Goal: Task Accomplishment & Management: Use online tool/utility

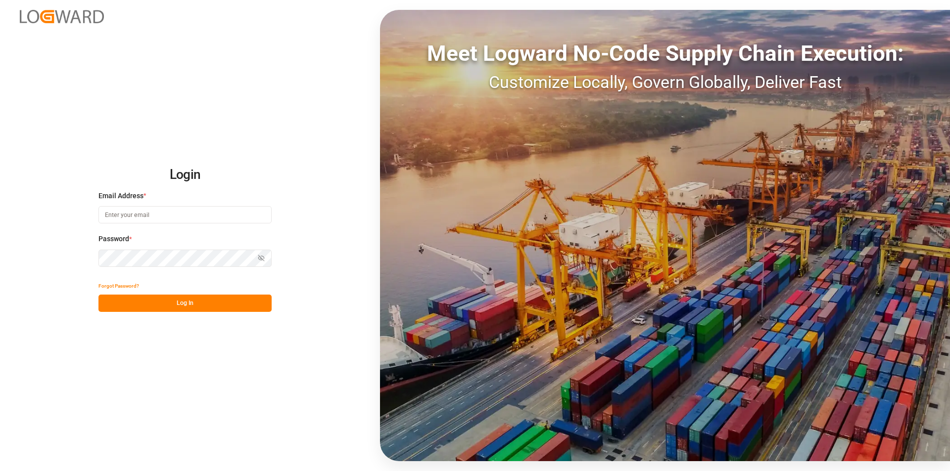
click at [130, 216] on input at bounding box center [184, 214] width 173 height 17
type input "[PERSON_NAME][EMAIL_ADDRESS][PERSON_NAME][DOMAIN_NAME]"
click at [158, 302] on button "Log In" at bounding box center [184, 303] width 173 height 17
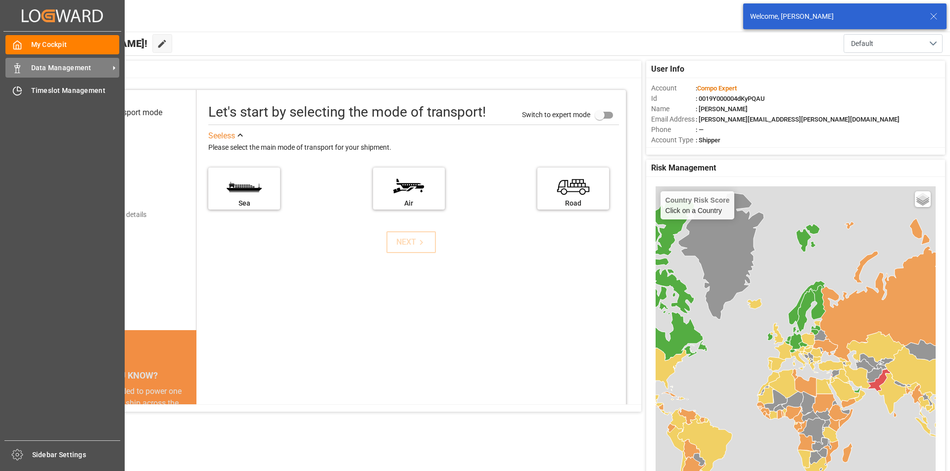
click at [17, 64] on line at bounding box center [17, 65] width 0 height 2
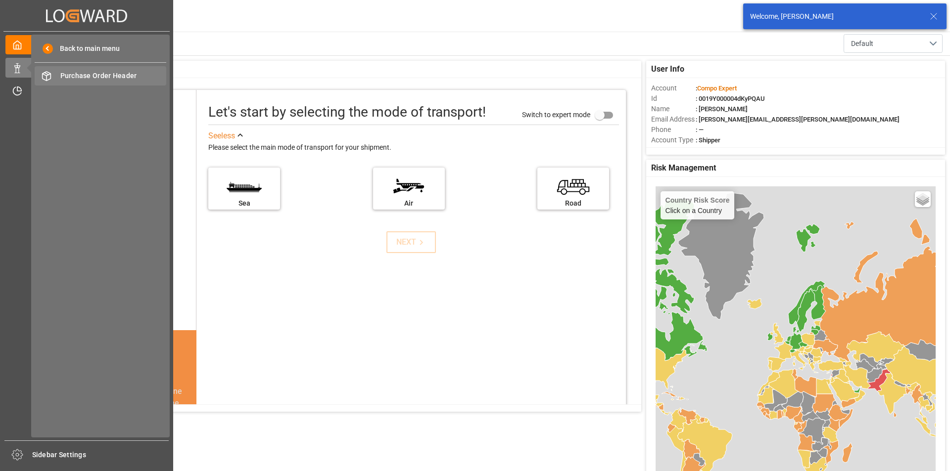
click at [121, 74] on span "Purchase Order Header" at bounding box center [113, 76] width 106 height 10
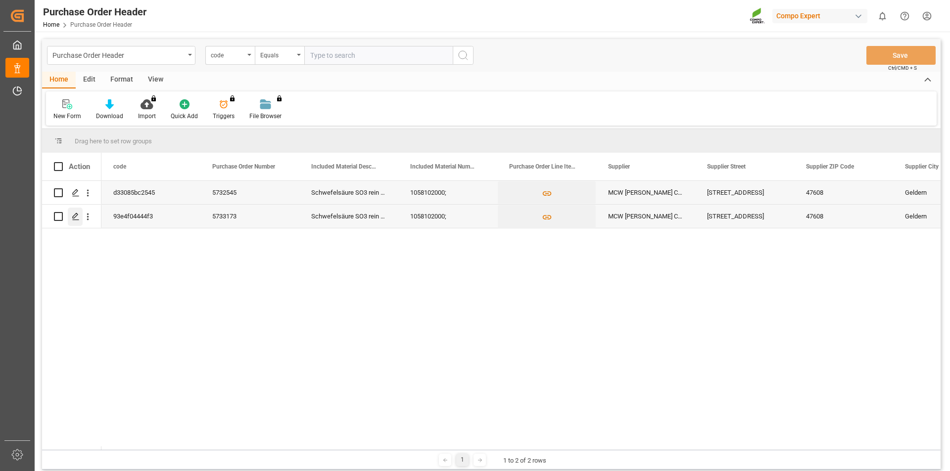
click at [73, 216] on icon "Press SPACE to select this row." at bounding box center [76, 217] width 8 height 8
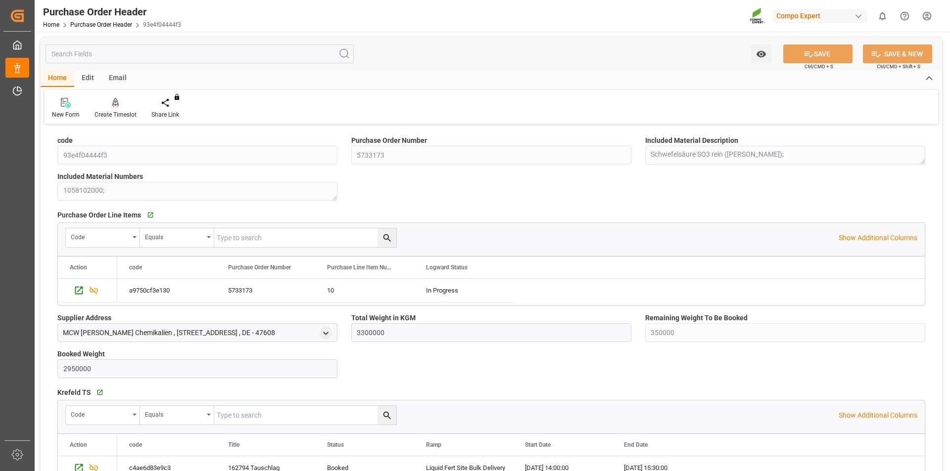
click at [110, 102] on div at bounding box center [115, 102] width 42 height 10
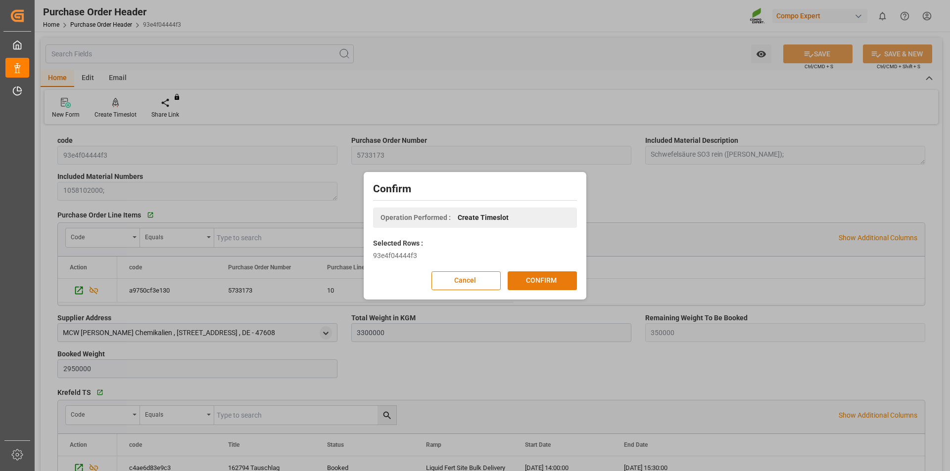
click at [544, 278] on button "CONFIRM" at bounding box center [541, 281] width 69 height 19
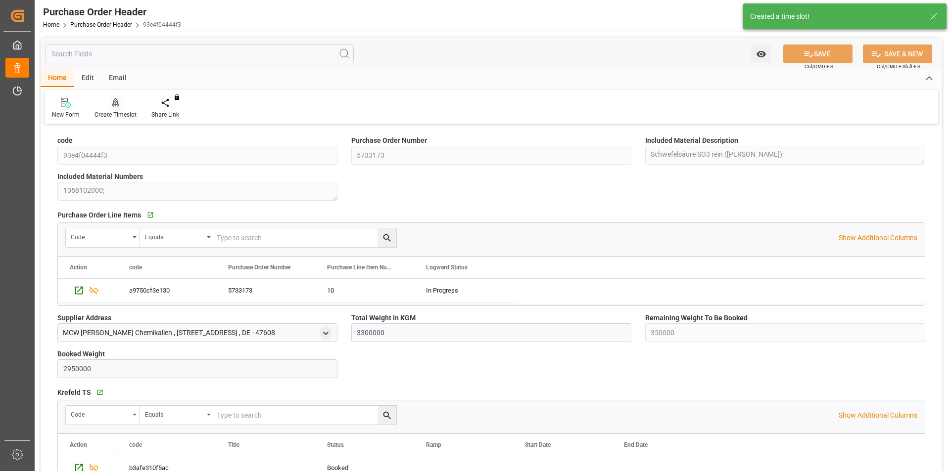
click at [115, 109] on div "Create Timeslot" at bounding box center [115, 108] width 57 height 22
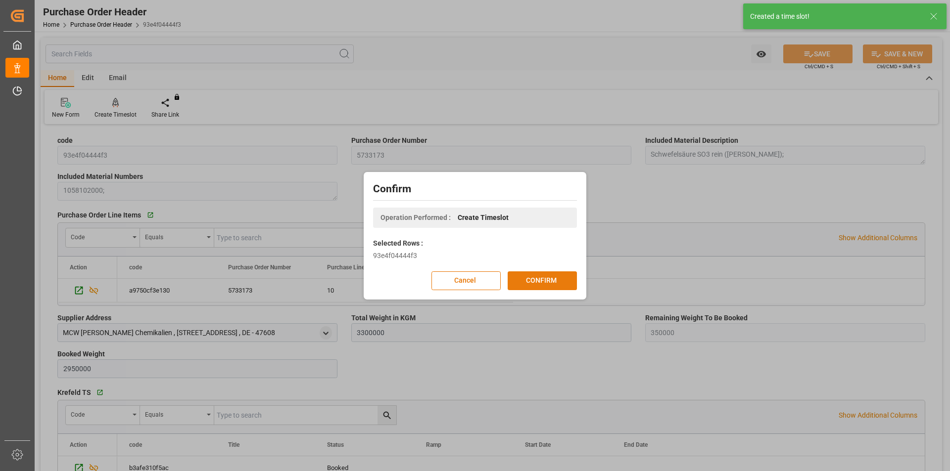
click at [536, 280] on button "CONFIRM" at bounding box center [541, 281] width 69 height 19
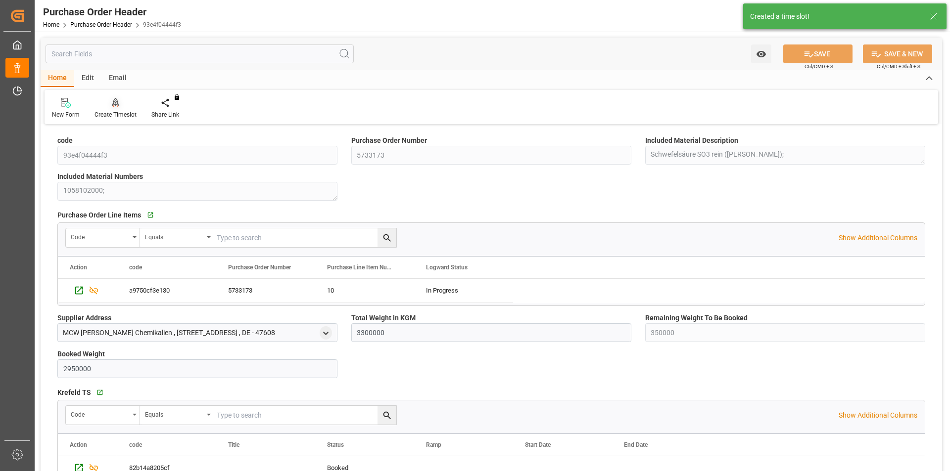
click at [114, 103] on icon at bounding box center [115, 103] width 7 height 10
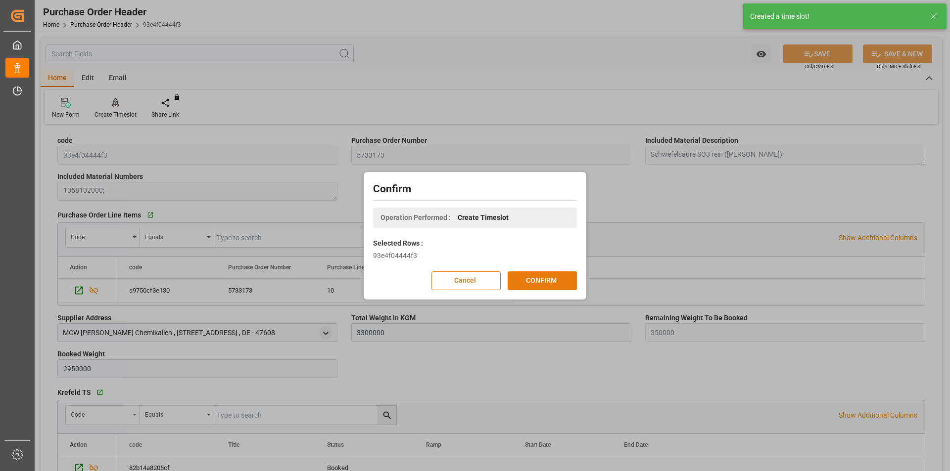
click at [555, 280] on button "CONFIRM" at bounding box center [541, 281] width 69 height 19
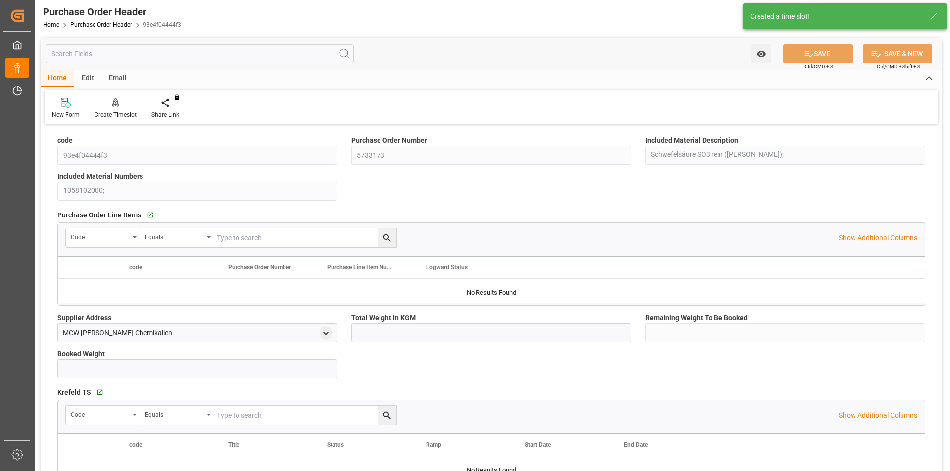
type input "3300000"
type input "350000"
type input "2950000"
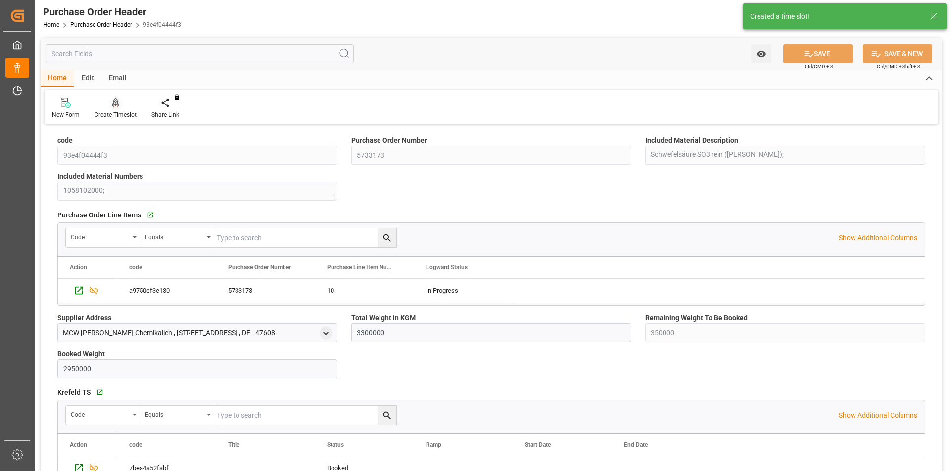
click at [111, 104] on div at bounding box center [115, 102] width 42 height 10
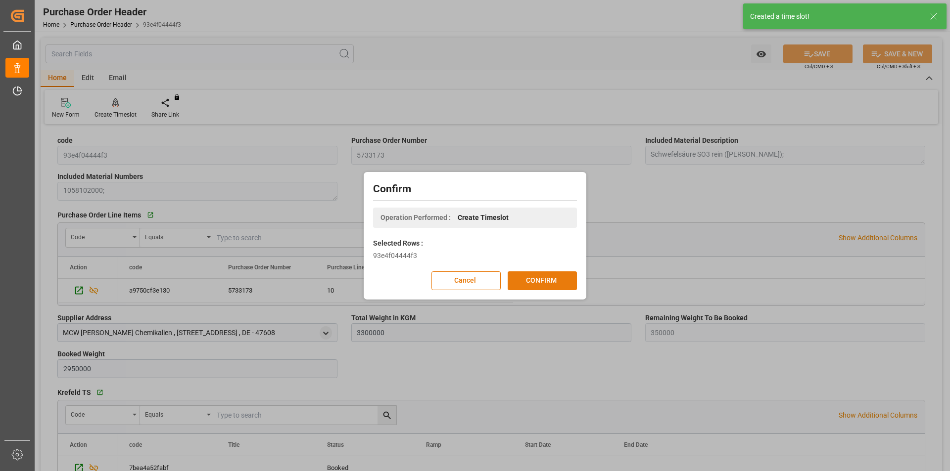
click at [541, 275] on button "CONFIRM" at bounding box center [541, 281] width 69 height 19
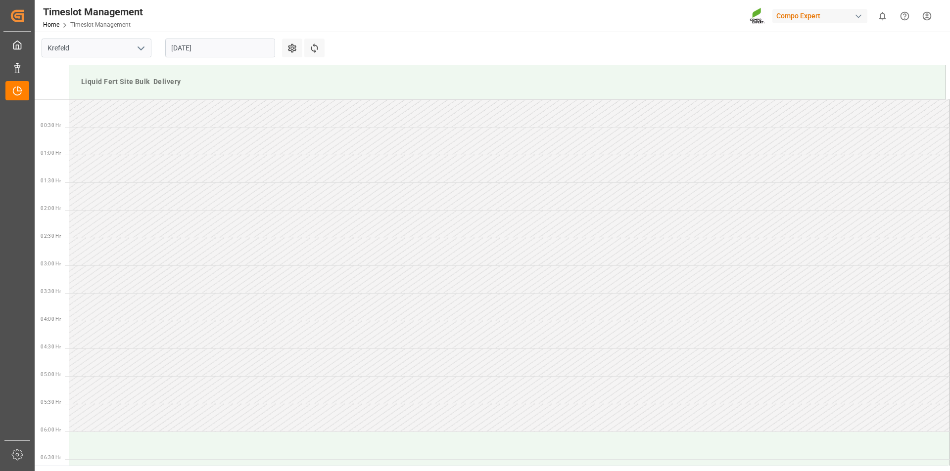
scroll to position [769, 0]
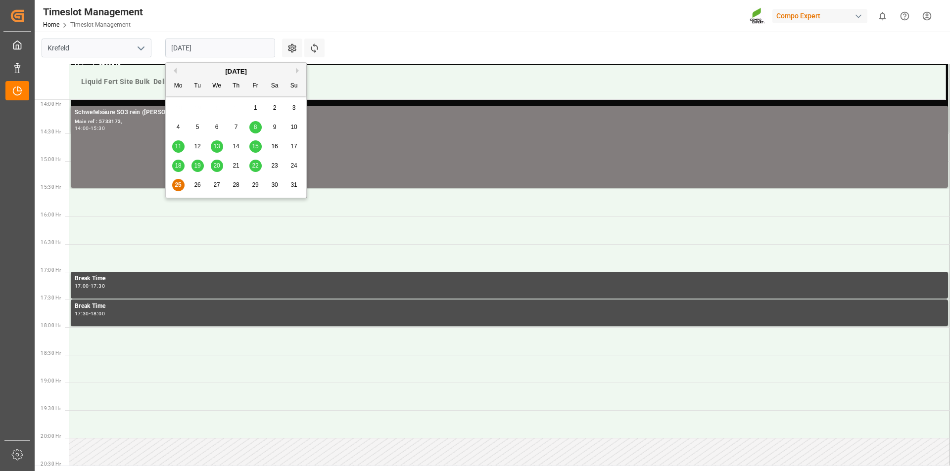
click at [181, 48] on input "25.08.2025" at bounding box center [220, 48] width 110 height 19
click at [198, 180] on div "26" at bounding box center [197, 186] width 12 height 12
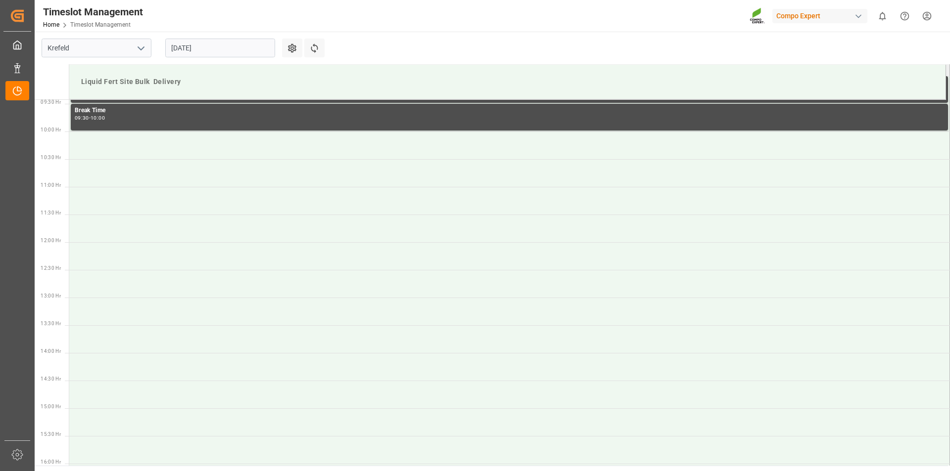
scroll to position [373, 0]
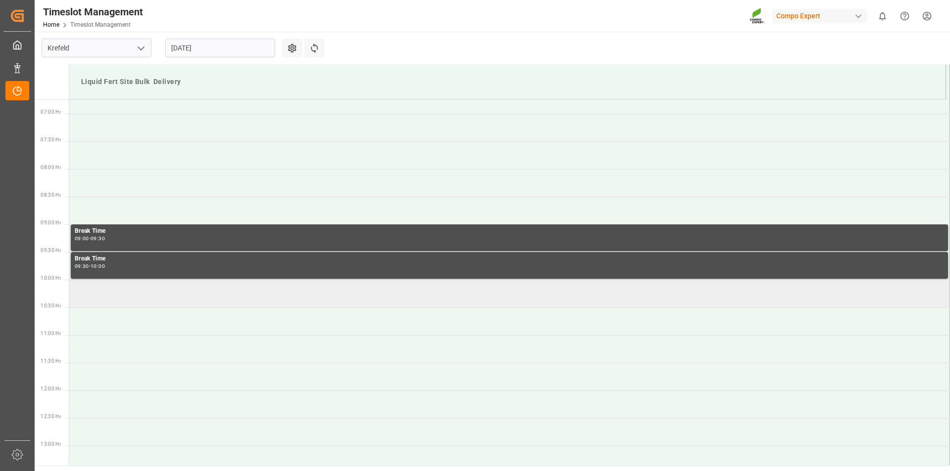
click at [130, 297] on td at bounding box center [509, 294] width 880 height 28
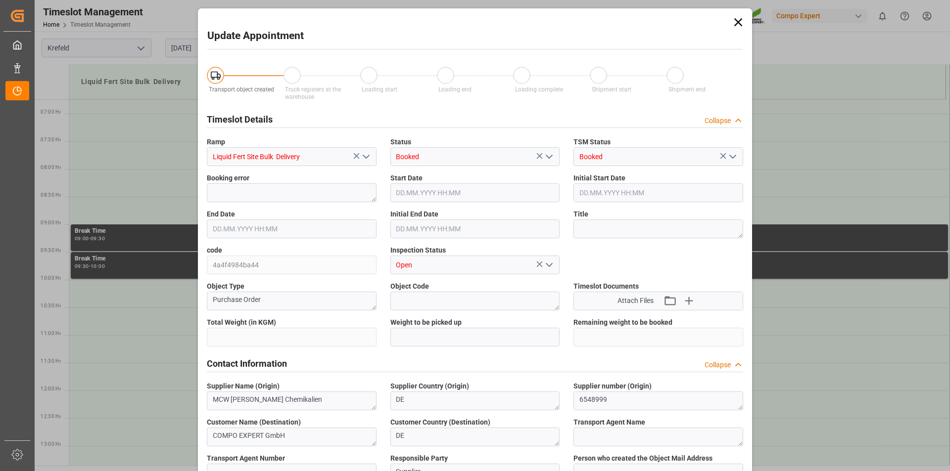
type input "3300000"
type input "350000"
type input "26.08.2025 10:00"
type input "26.08.2025 10:30"
type input "25.08.2025 12:48"
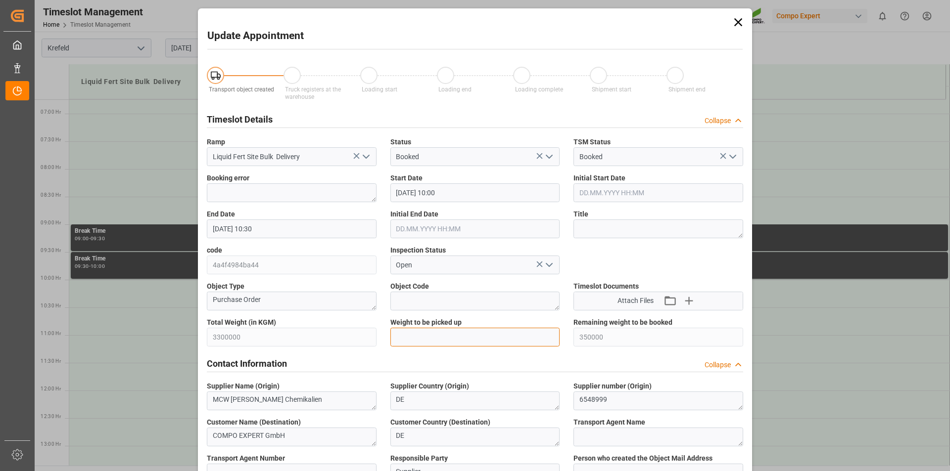
click at [433, 342] on input "text" at bounding box center [475, 337] width 170 height 19
type input "25000"
click at [623, 233] on textarea at bounding box center [658, 229] width 170 height 19
paste textarea "162806"
type textarea "162806 Tauschlag"
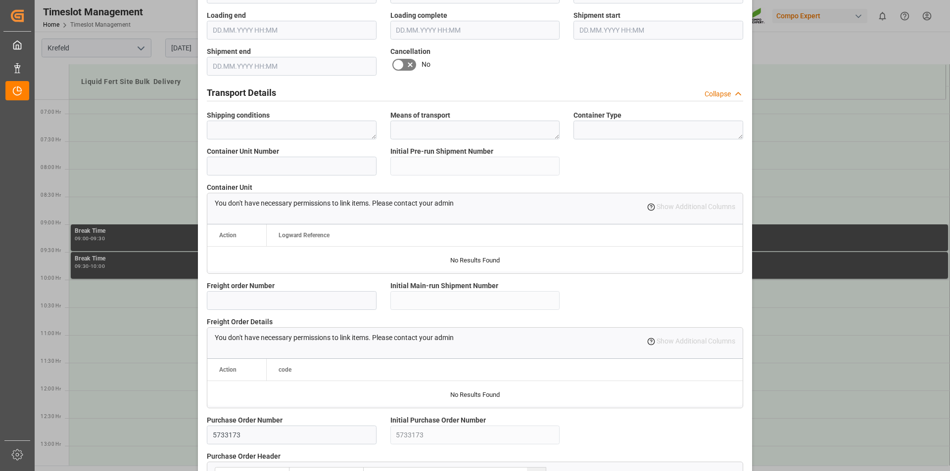
scroll to position [831, 0]
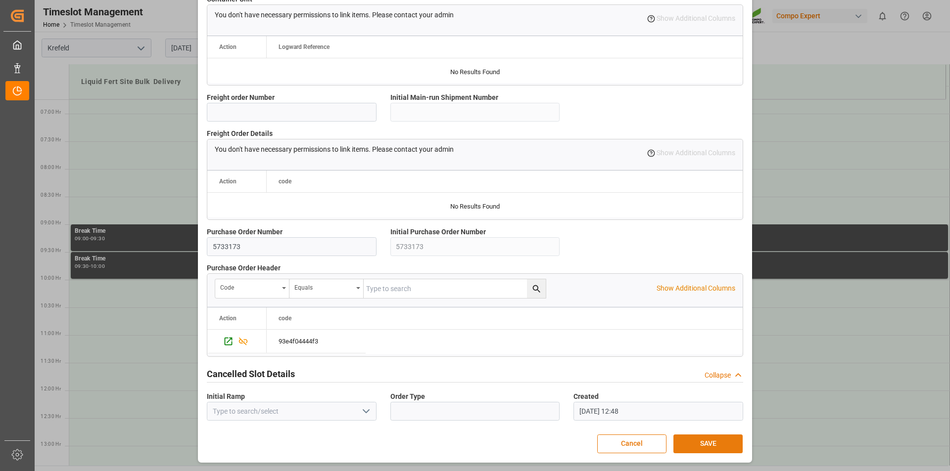
click at [712, 445] on button "SAVE" at bounding box center [707, 444] width 69 height 19
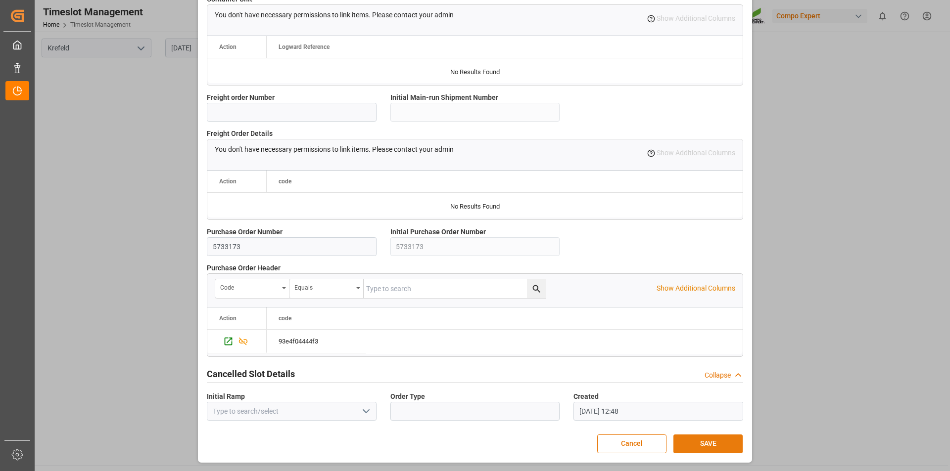
click at [702, 446] on button "SAVE" at bounding box center [707, 444] width 69 height 19
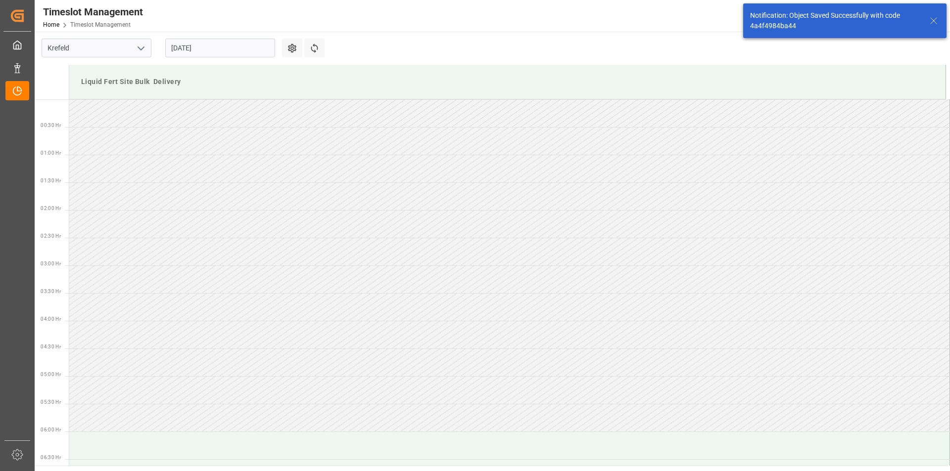
scroll to position [492, 0]
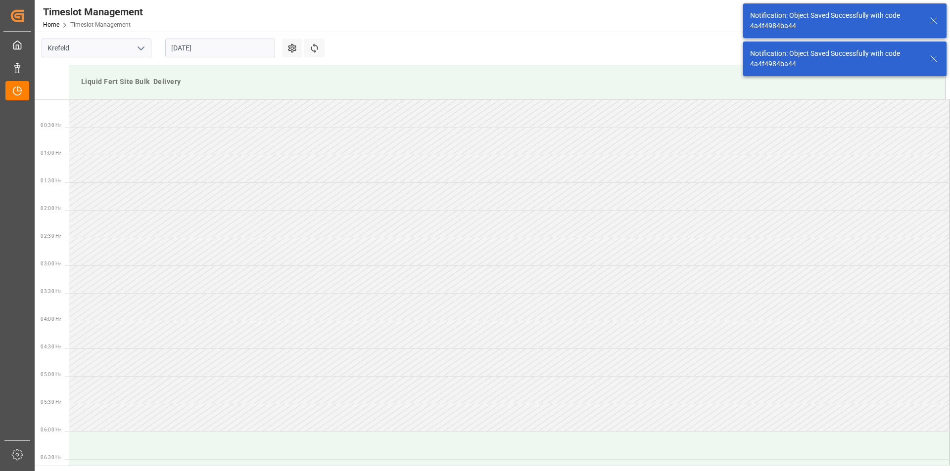
drag, startPoint x: 933, startPoint y: 18, endPoint x: 943, endPoint y: 39, distance: 22.6
click at [934, 18] on icon at bounding box center [933, 21] width 12 height 12
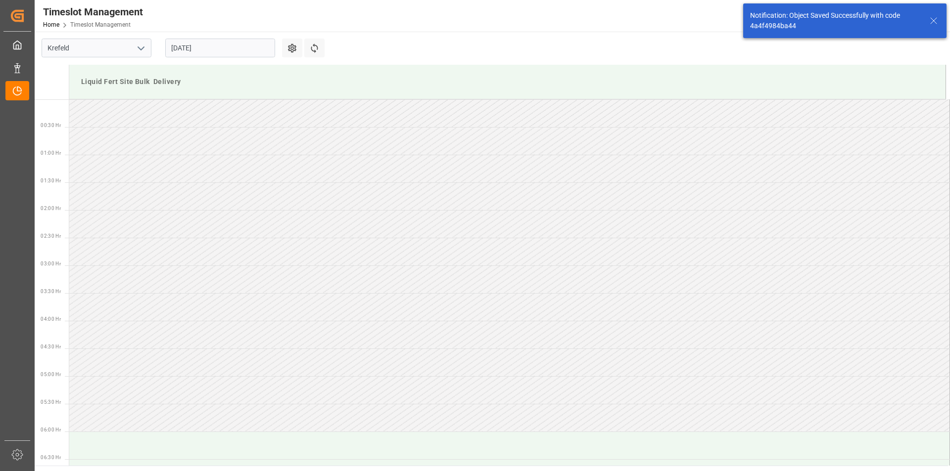
click at [938, 60] on main "Krefeld 26.08.2025 Settings Refresh Time Slots Liquid Fert Site Bulk Delivery 0…" at bounding box center [491, 249] width 913 height 434
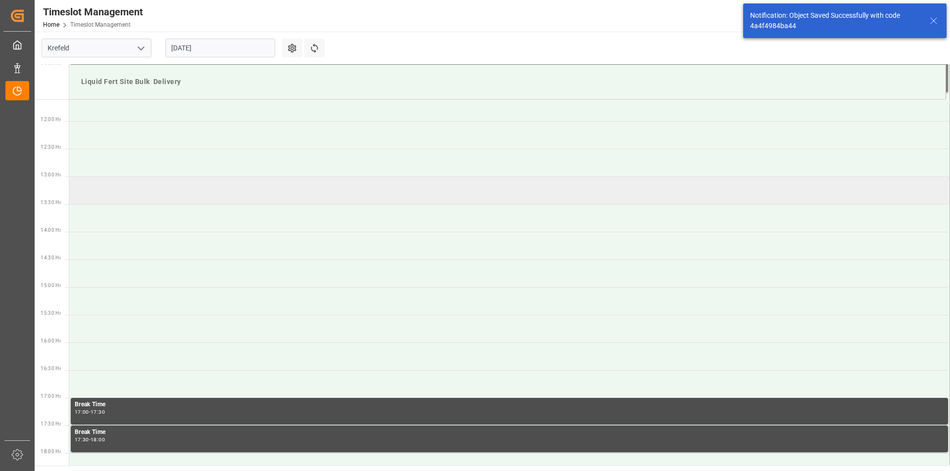
scroll to position [495, 0]
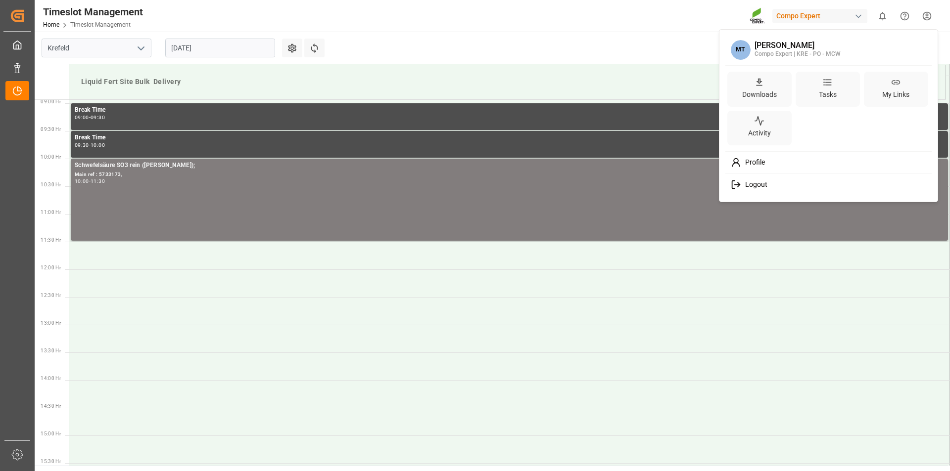
click at [929, 8] on html "Created by potrace 1.15, written by Peter Selinger 2001-2017 Created by potrace…" at bounding box center [475, 235] width 950 height 471
click at [752, 186] on span "Logout" at bounding box center [754, 185] width 26 height 9
